Goal: Transaction & Acquisition: Subscribe to service/newsletter

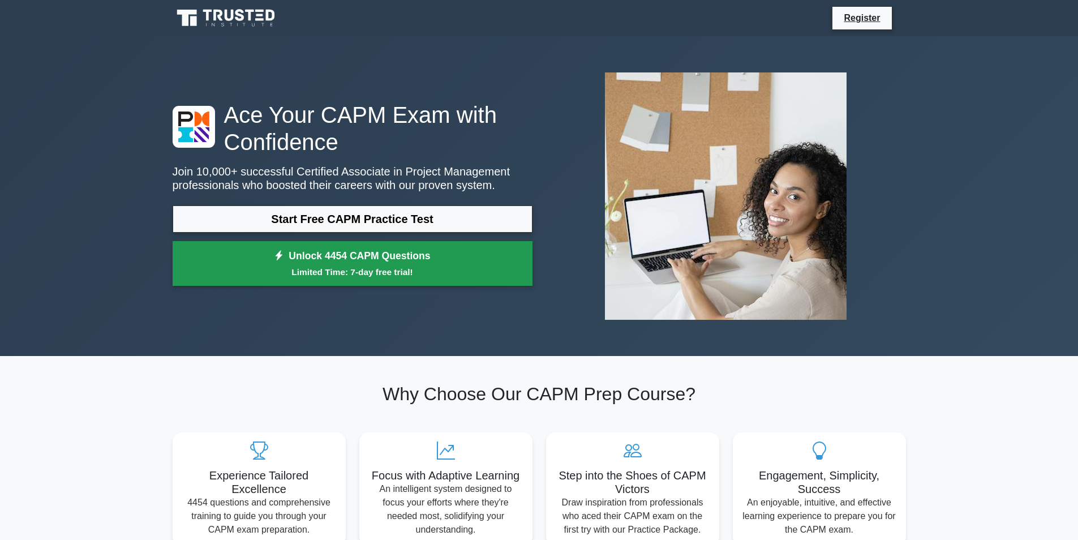
click at [212, 271] on small "Limited Time: 7-day free trial!" at bounding box center [353, 271] width 332 height 13
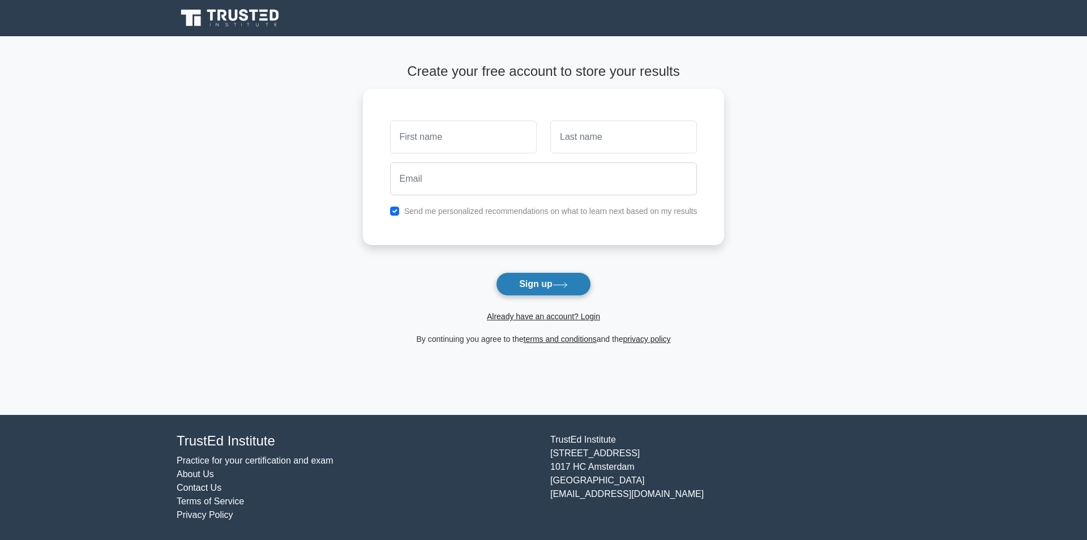
click at [521, 280] on button "Sign up" at bounding box center [543, 284] width 95 height 24
click at [585, 277] on button "Sign up" at bounding box center [543, 284] width 95 height 24
click at [552, 277] on button "Sign up" at bounding box center [543, 284] width 95 height 24
